Goal: Task Accomplishment & Management: Use online tool/utility

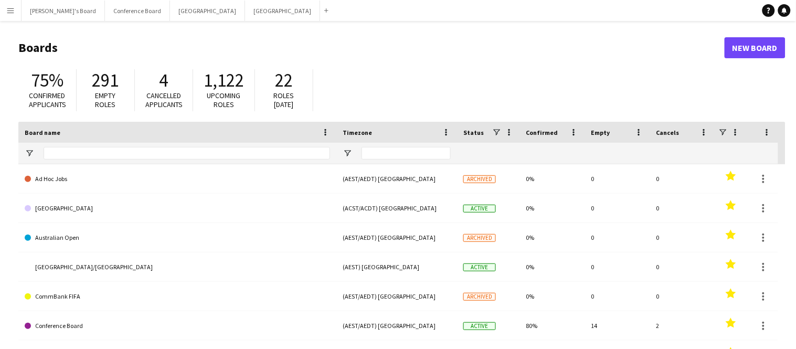
click at [10, 10] on app-icon "Menu" at bounding box center [10, 10] width 8 height 8
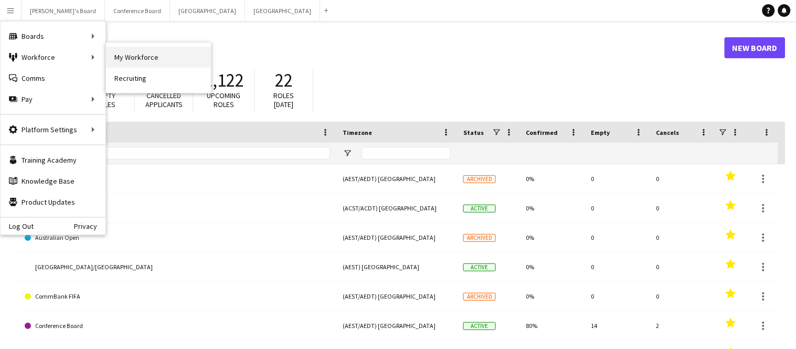
click at [124, 57] on link "My Workforce" at bounding box center [158, 57] width 105 height 21
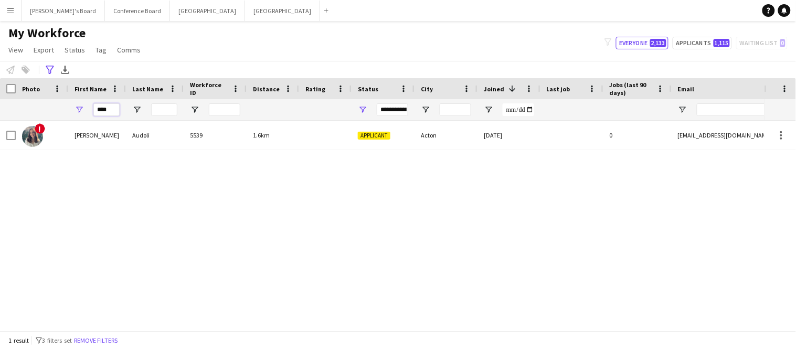
click at [110, 110] on input "****" at bounding box center [106, 109] width 26 height 13
type input "*"
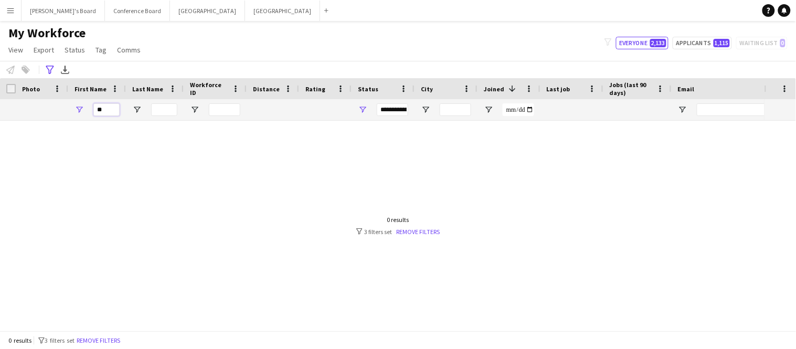
type input "*"
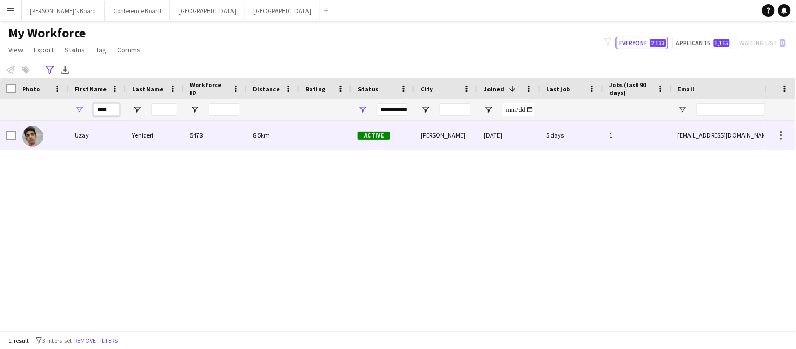
type input "****"
click at [37, 137] on img at bounding box center [32, 136] width 21 height 21
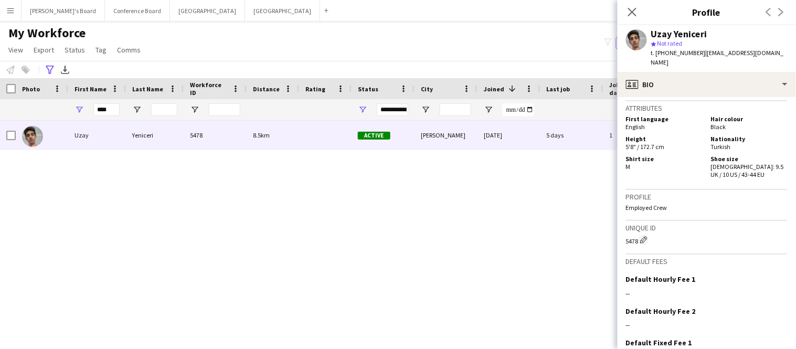
scroll to position [536, 0]
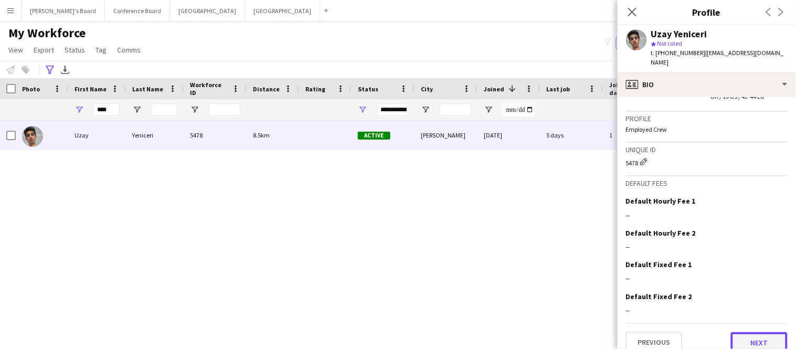
click at [755, 334] on button "Next" at bounding box center [759, 342] width 57 height 21
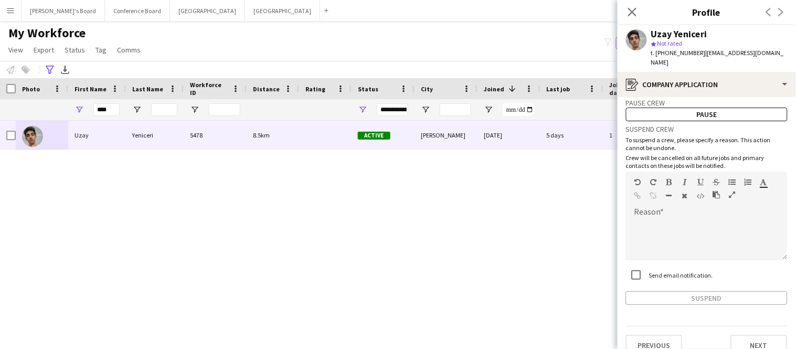
scroll to position [22, 0]
click at [754, 335] on button "Next" at bounding box center [759, 345] width 57 height 21
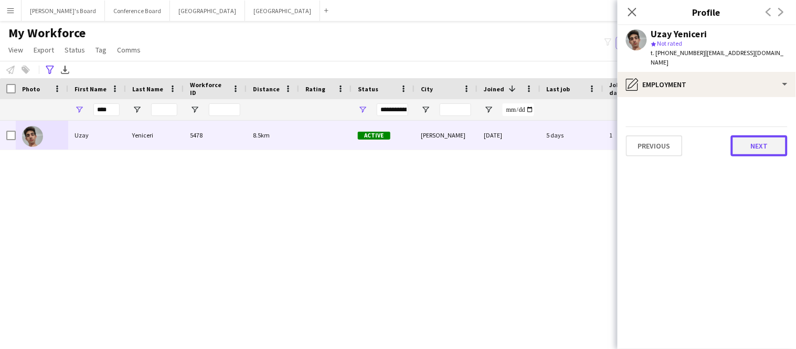
click at [748, 140] on button "Next" at bounding box center [759, 145] width 57 height 21
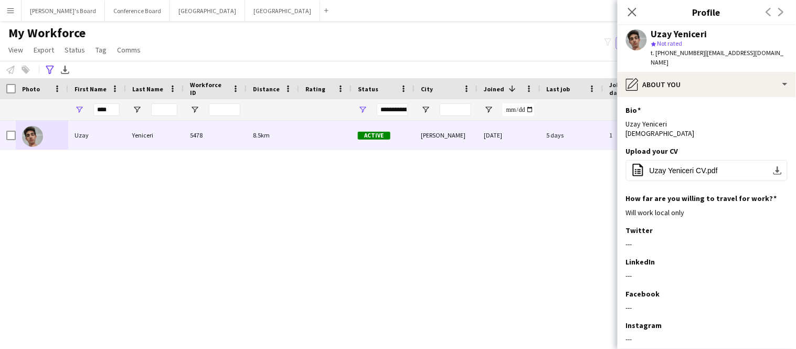
scroll to position [51, 0]
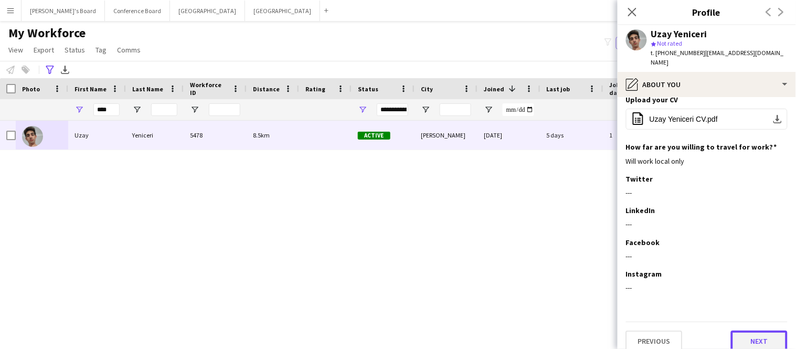
click at [753, 332] on button "Next" at bounding box center [759, 341] width 57 height 21
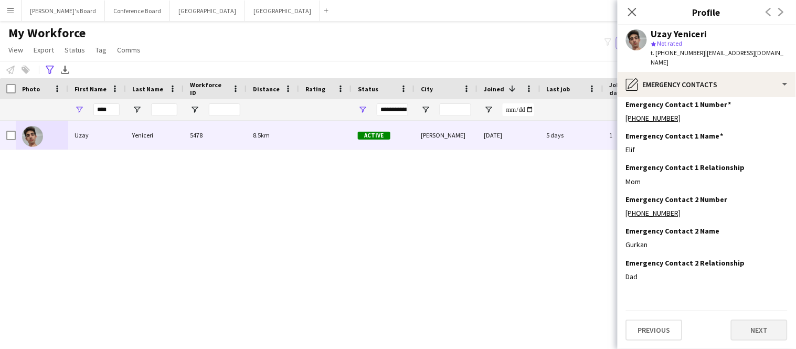
scroll to position [0, 0]
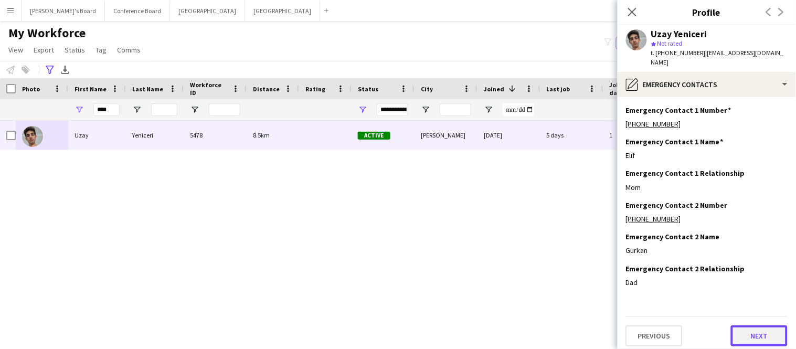
click at [753, 328] on button "Next" at bounding box center [759, 335] width 57 height 21
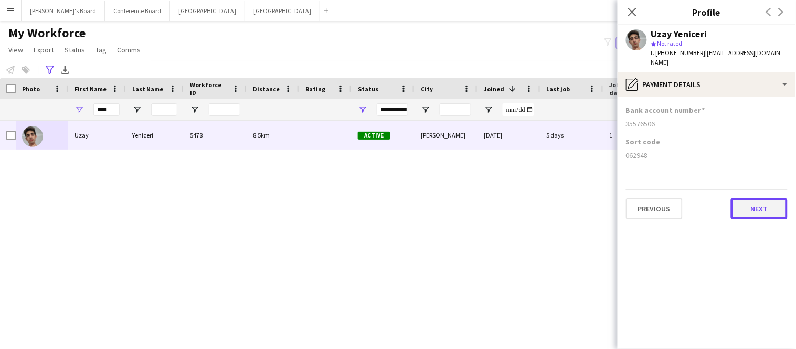
click at [749, 198] on button "Next" at bounding box center [759, 208] width 57 height 21
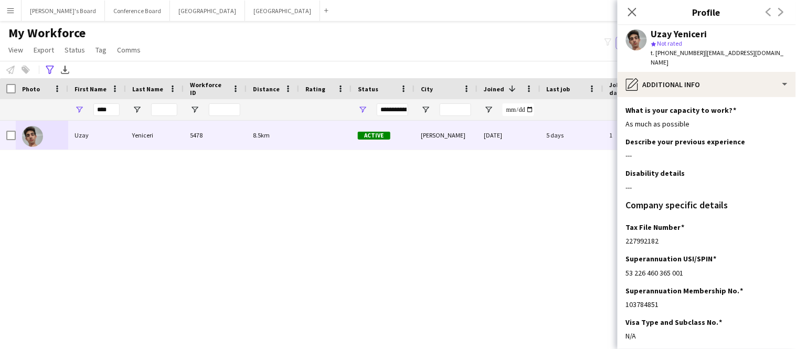
scroll to position [80, 0]
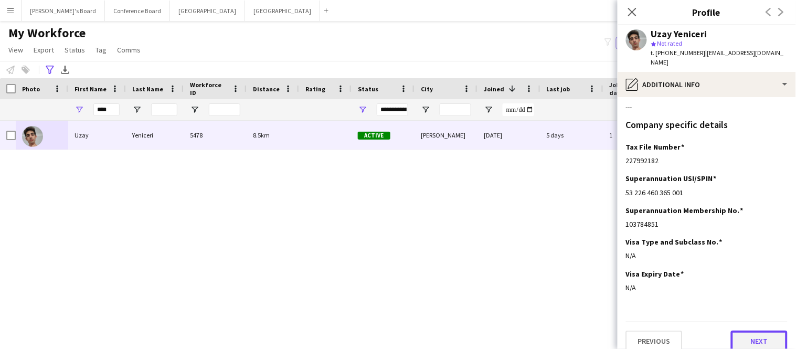
click at [756, 331] on button "Next" at bounding box center [759, 341] width 57 height 21
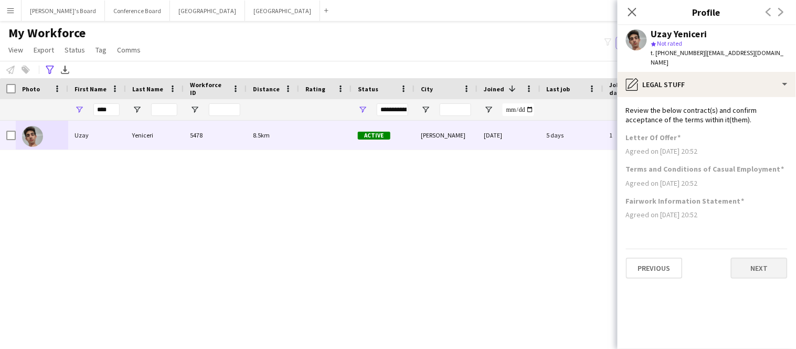
scroll to position [0, 0]
click at [757, 262] on button "Next" at bounding box center [759, 268] width 57 height 21
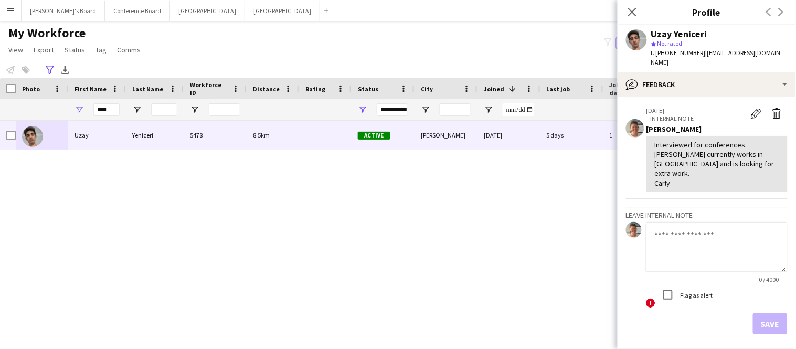
scroll to position [50, 0]
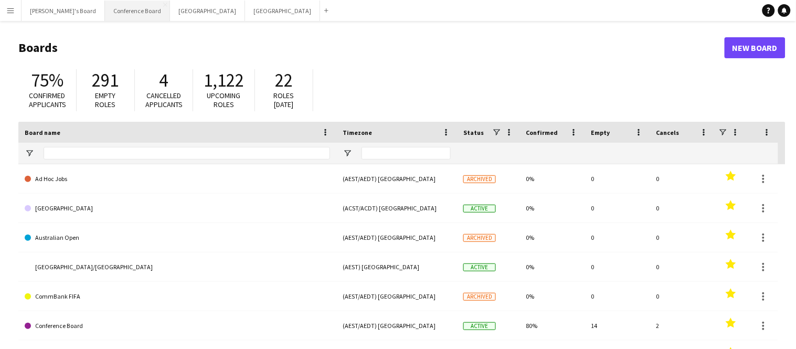
click at [112, 14] on button "Conference Board Close" at bounding box center [137, 11] width 65 height 20
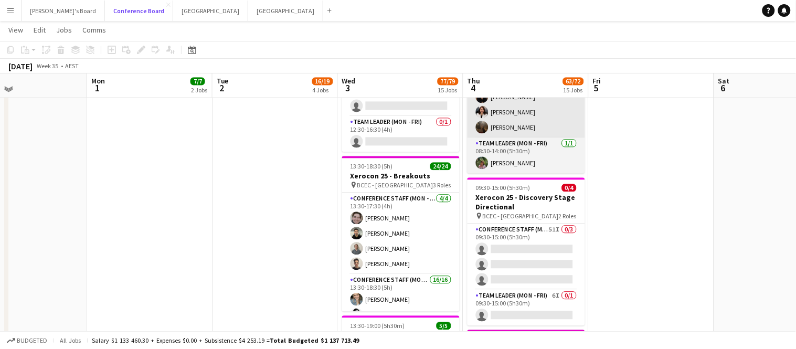
scroll to position [1585, 0]
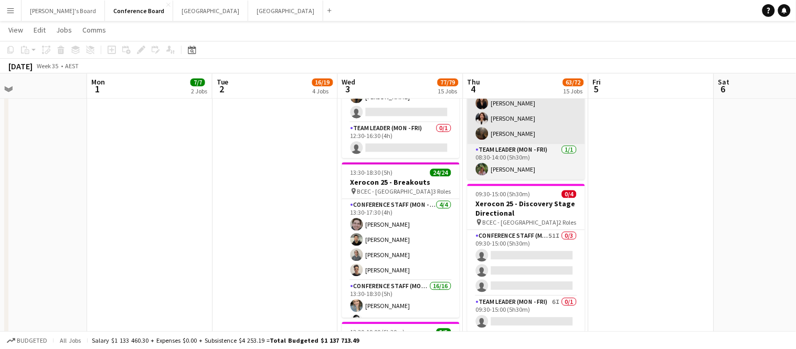
click at [546, 259] on app-card-role "Conference Staff (Mon - Fri) 51I 0/3 09:30-15:00 (5h30m) single-neutral-actions…" at bounding box center [527, 263] width 118 height 66
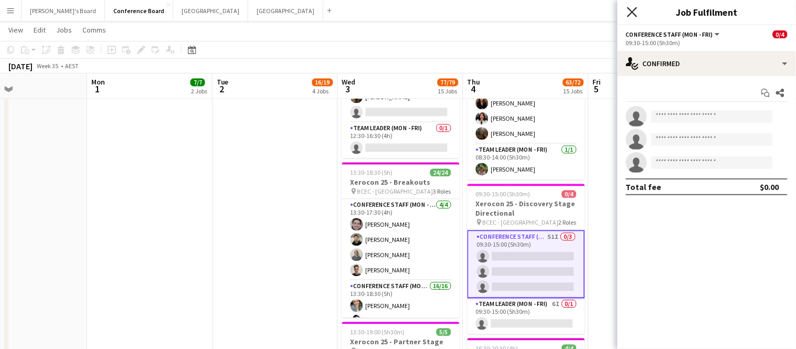
click at [629, 13] on icon "Close pop-in" at bounding box center [632, 12] width 10 height 10
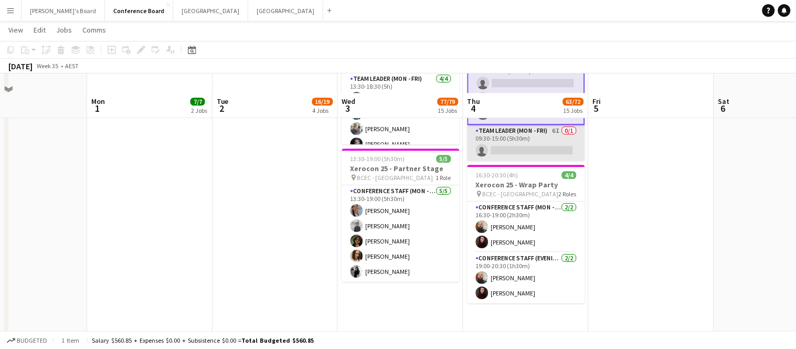
scroll to position [1785, 0]
